Goal: Transaction & Acquisition: Purchase product/service

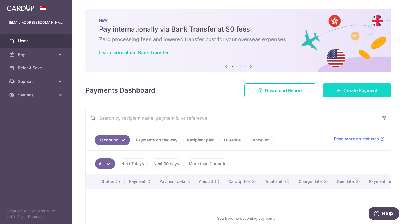
click at [344, 92] on span "Create Payment" at bounding box center [361, 90] width 34 height 7
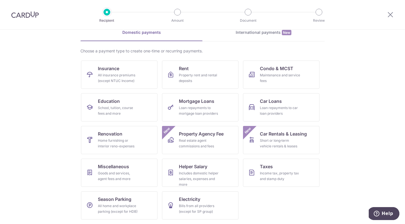
scroll to position [28, 0]
click at [269, 164] on span "Taxes" at bounding box center [266, 166] width 13 height 7
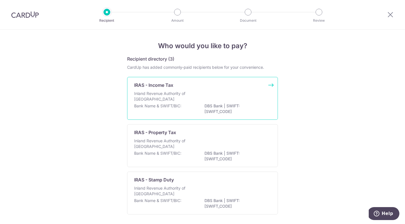
click at [203, 87] on div "IRAS - Income Tax" at bounding box center [199, 85] width 130 height 7
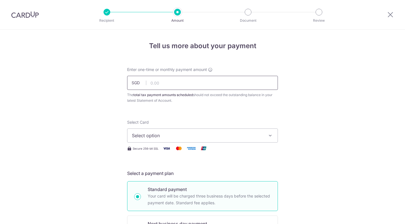
click at [200, 80] on input "text" at bounding box center [202, 83] width 151 height 14
type input "6,998.02"
click at [189, 138] on span "Select option" at bounding box center [197, 135] width 131 height 7
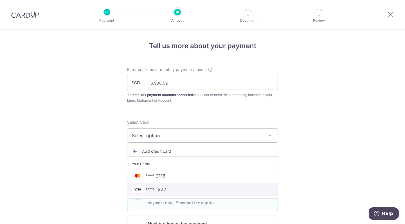
click at [176, 191] on span "**** 1322" at bounding box center [202, 189] width 141 height 7
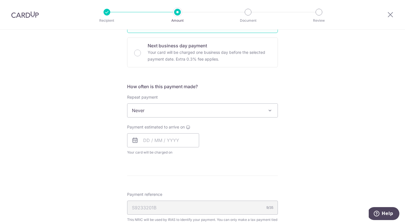
scroll to position [200, 0]
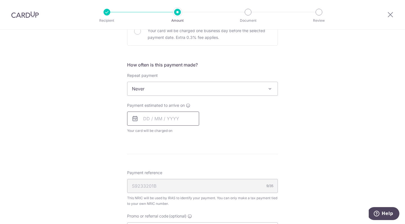
click at [150, 118] on input "text" at bounding box center [163, 118] width 72 height 14
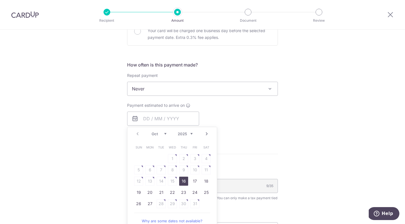
click at [184, 180] on link "16" at bounding box center [183, 180] width 9 height 9
type input "16/10/2025"
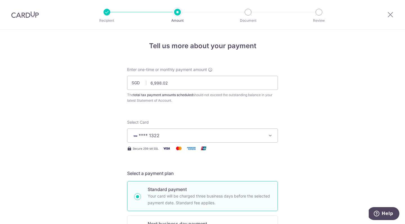
scroll to position [0, 0]
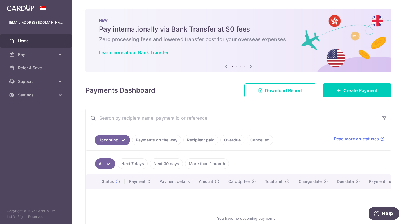
click at [21, 7] on img at bounding box center [21, 8] width 28 height 7
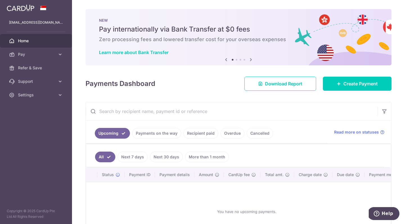
click at [250, 60] on icon at bounding box center [251, 59] width 7 height 7
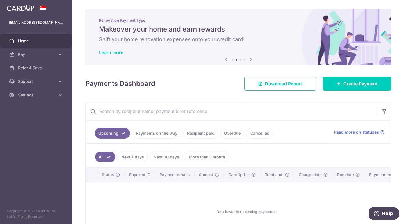
click at [250, 60] on icon at bounding box center [251, 59] width 7 height 7
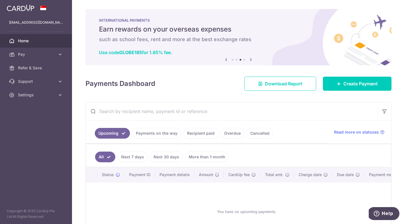
click at [250, 60] on icon at bounding box center [251, 59] width 7 height 7
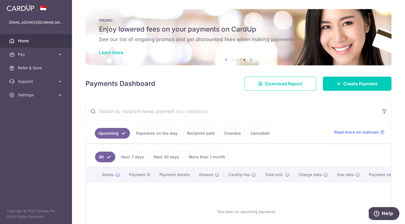
click at [250, 60] on icon at bounding box center [251, 59] width 7 height 7
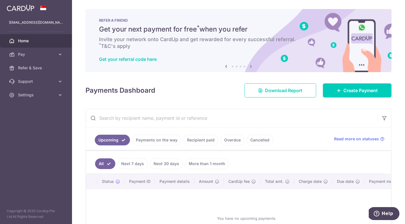
click at [226, 65] on icon at bounding box center [226, 66] width 7 height 7
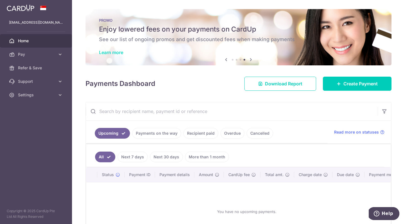
click at [115, 53] on link "Learn more" at bounding box center [111, 53] width 24 height 6
